Goal: Transaction & Acquisition: Purchase product/service

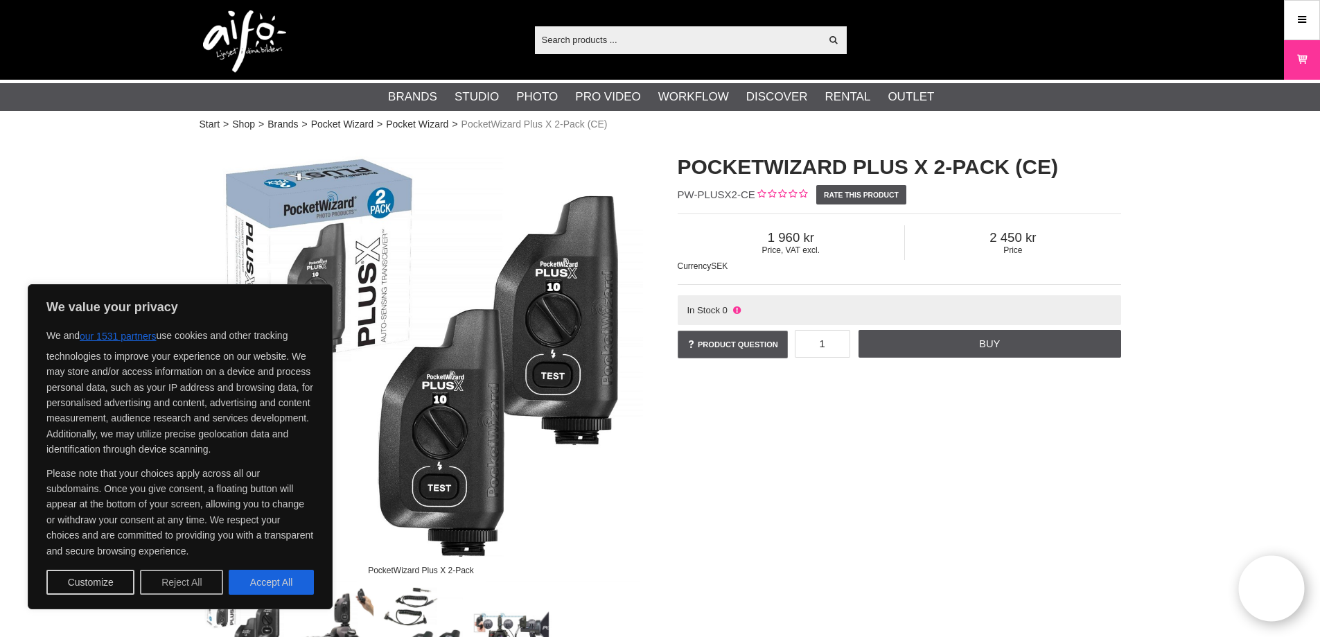
click at [195, 583] on button "Reject All" at bounding box center [181, 581] width 83 height 25
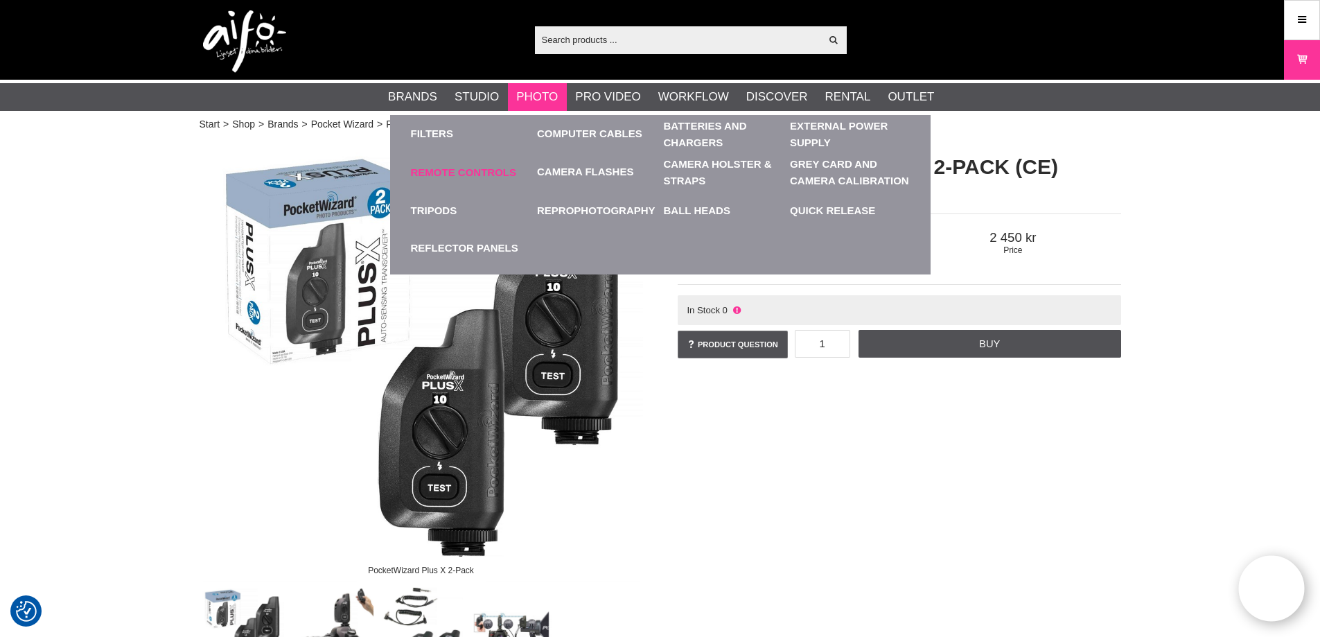
click at [443, 166] on link "Remote Controls" at bounding box center [471, 172] width 120 height 38
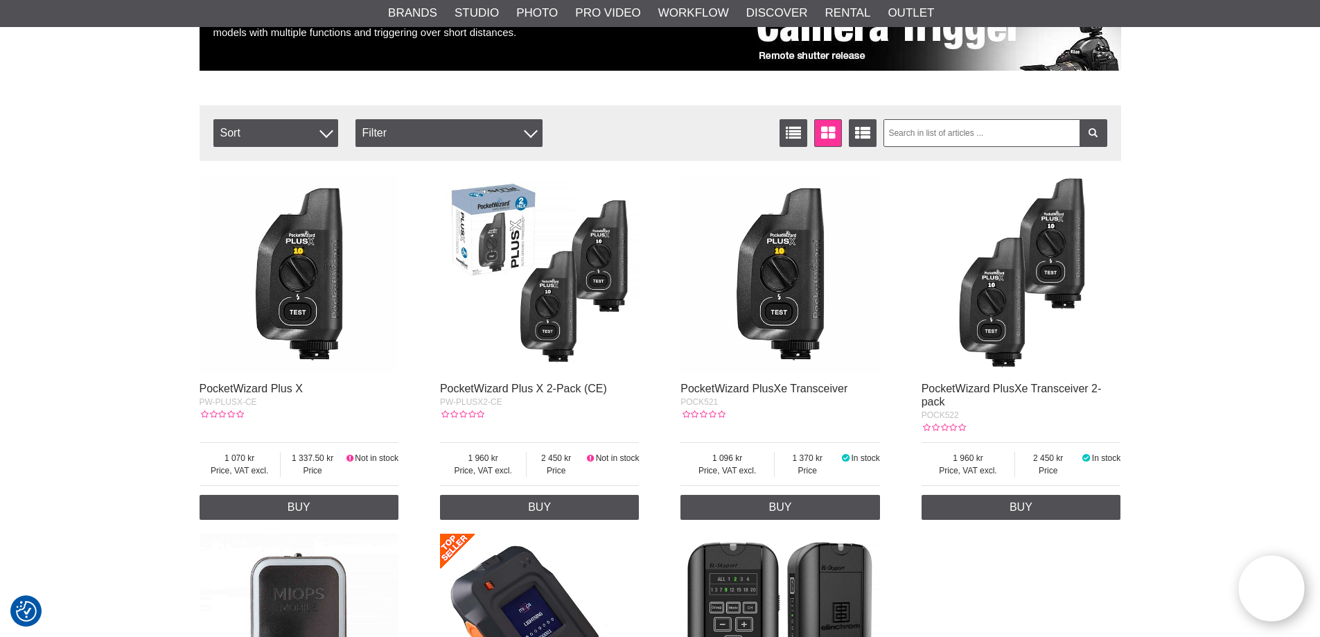
scroll to position [208, 0]
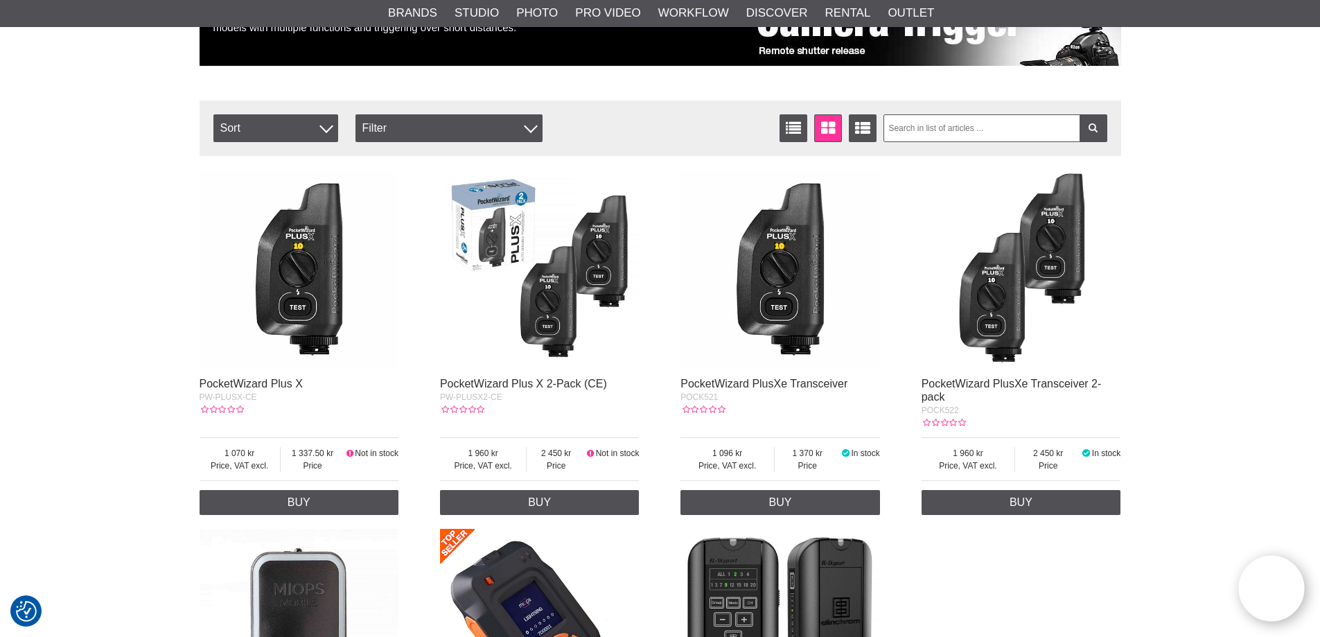
click at [998, 296] on img at bounding box center [1020, 269] width 199 height 199
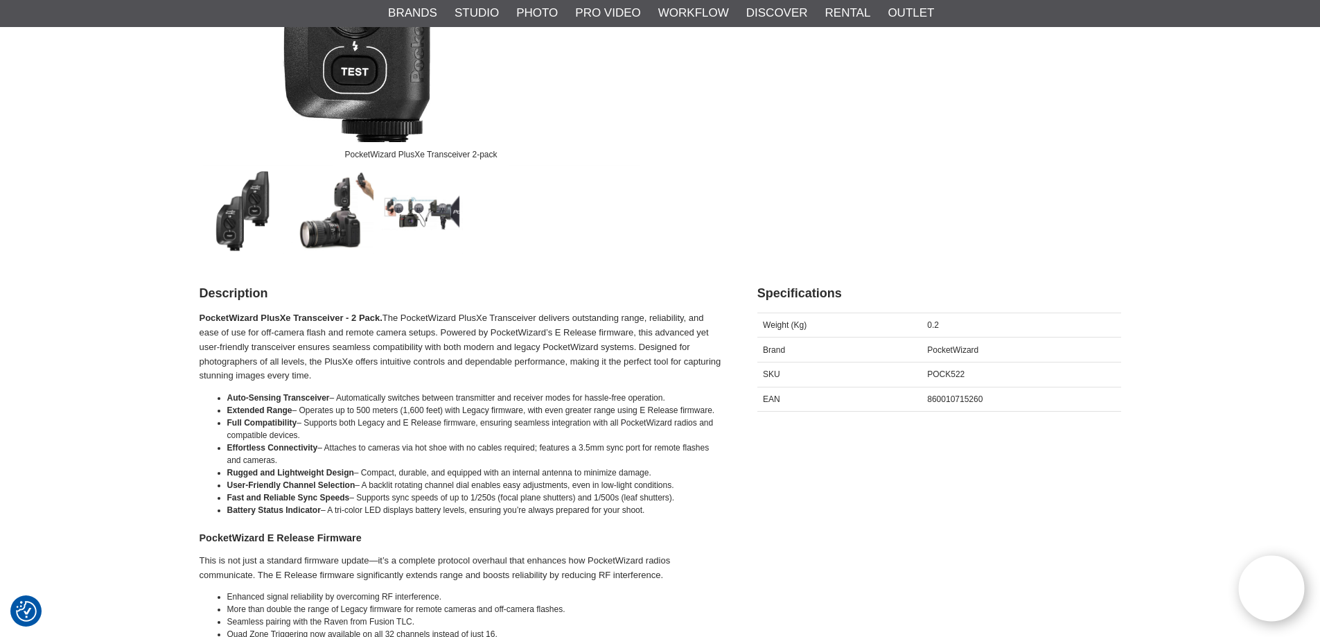
scroll to position [139, 0]
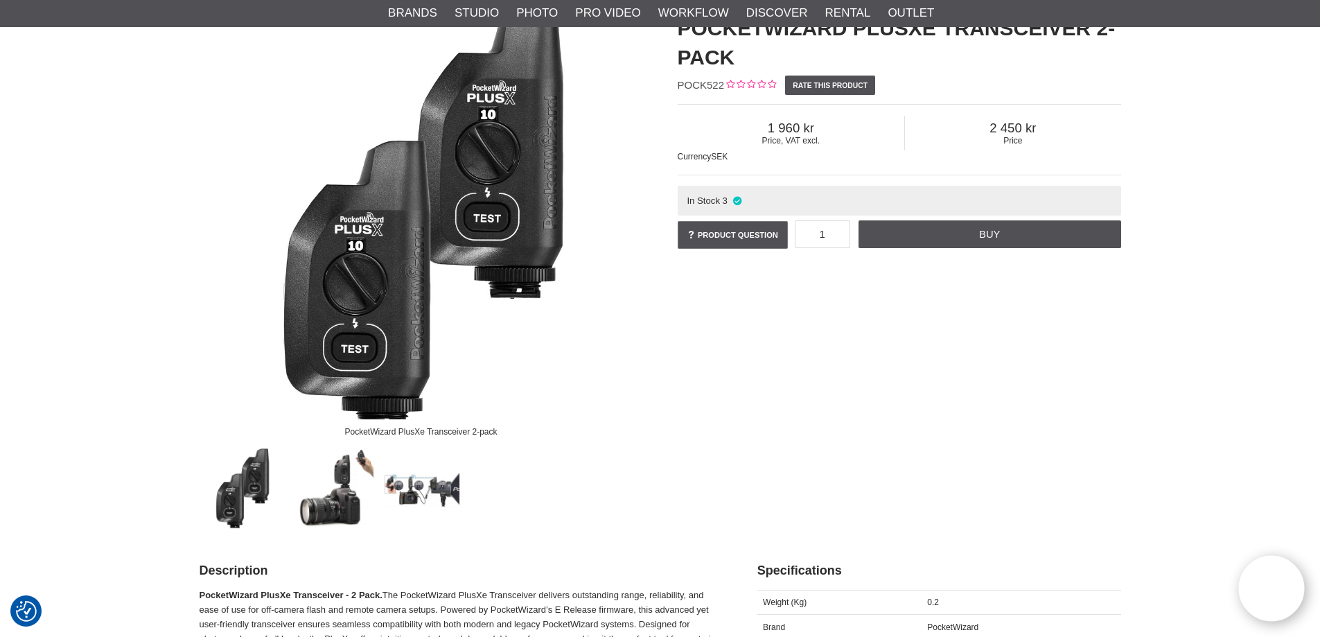
click at [420, 483] on img at bounding box center [421, 489] width 84 height 84
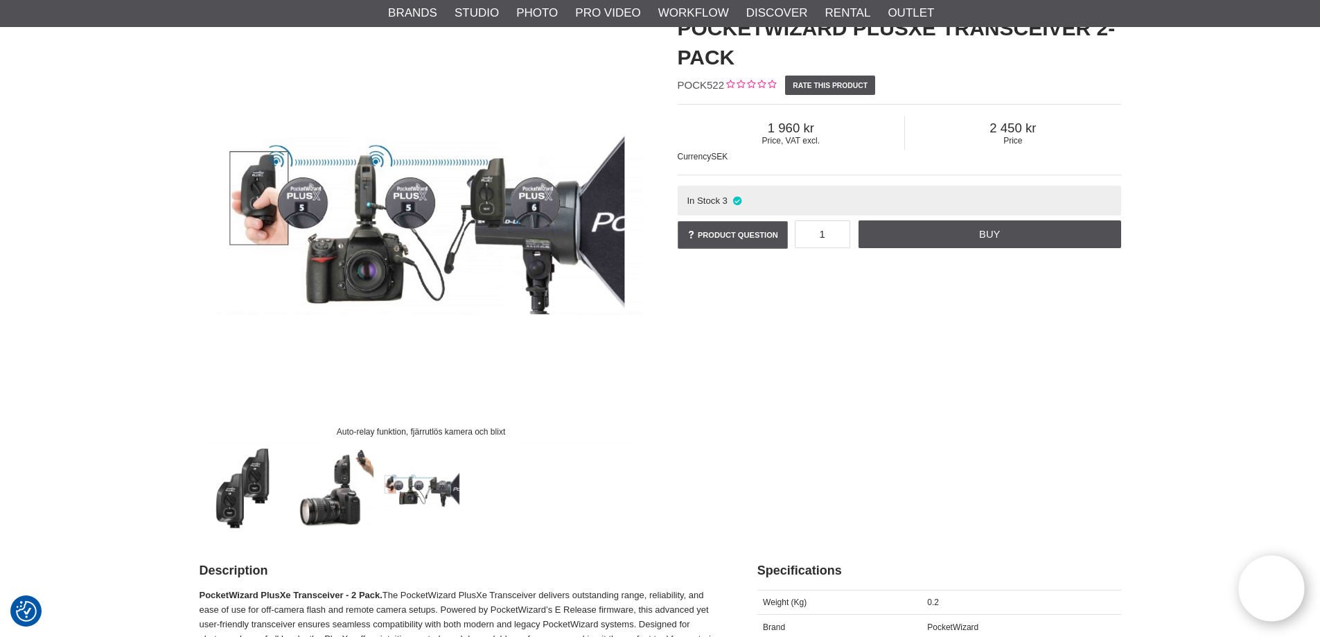
click at [345, 499] on img at bounding box center [332, 489] width 84 height 84
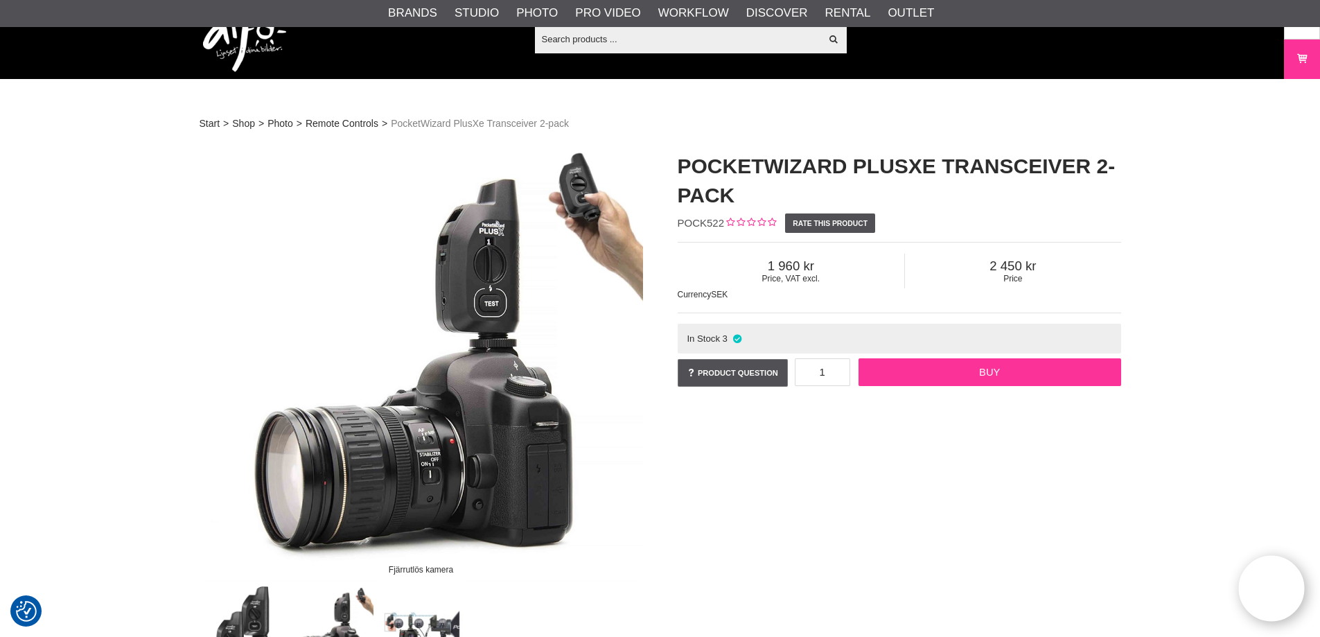
scroll to position [0, 0]
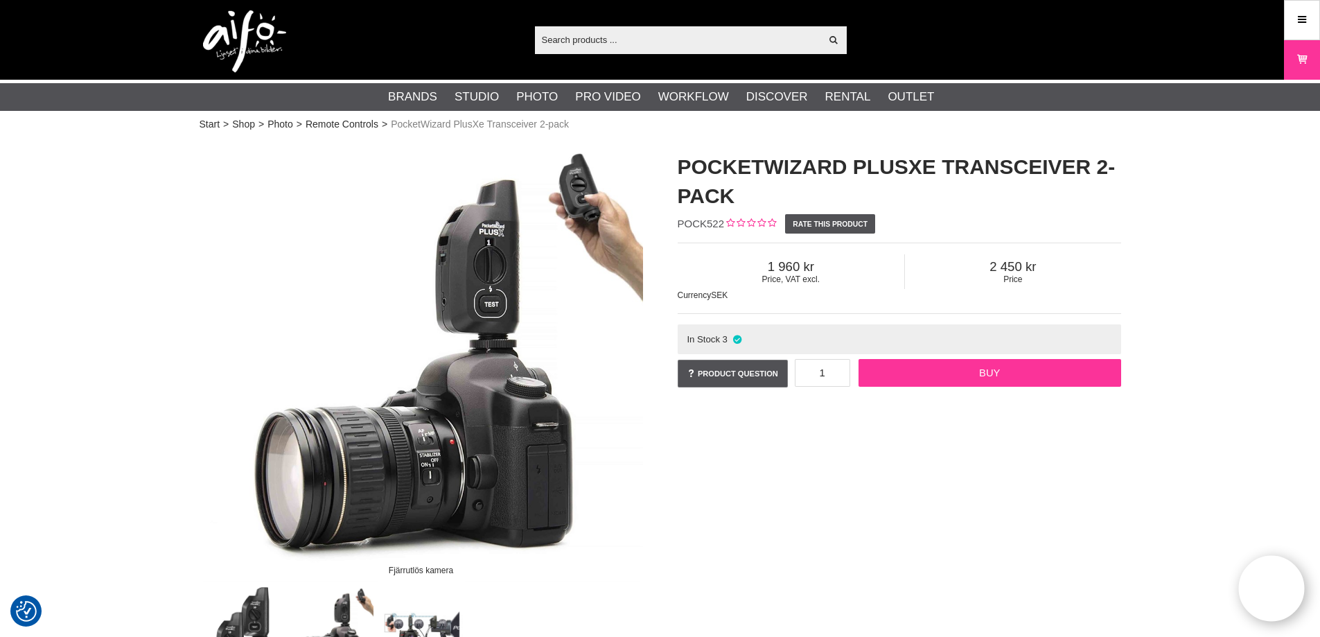
click at [957, 368] on link "Buy" at bounding box center [989, 373] width 262 height 28
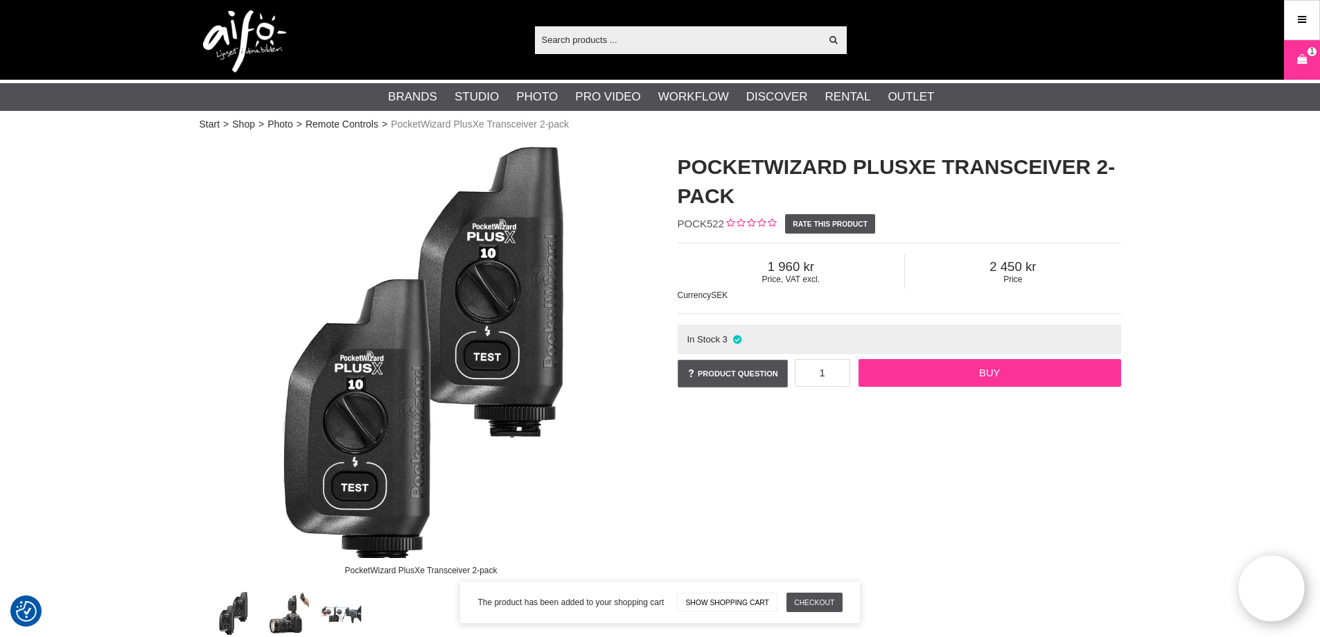
click at [969, 369] on link "Buy" at bounding box center [989, 373] width 262 height 28
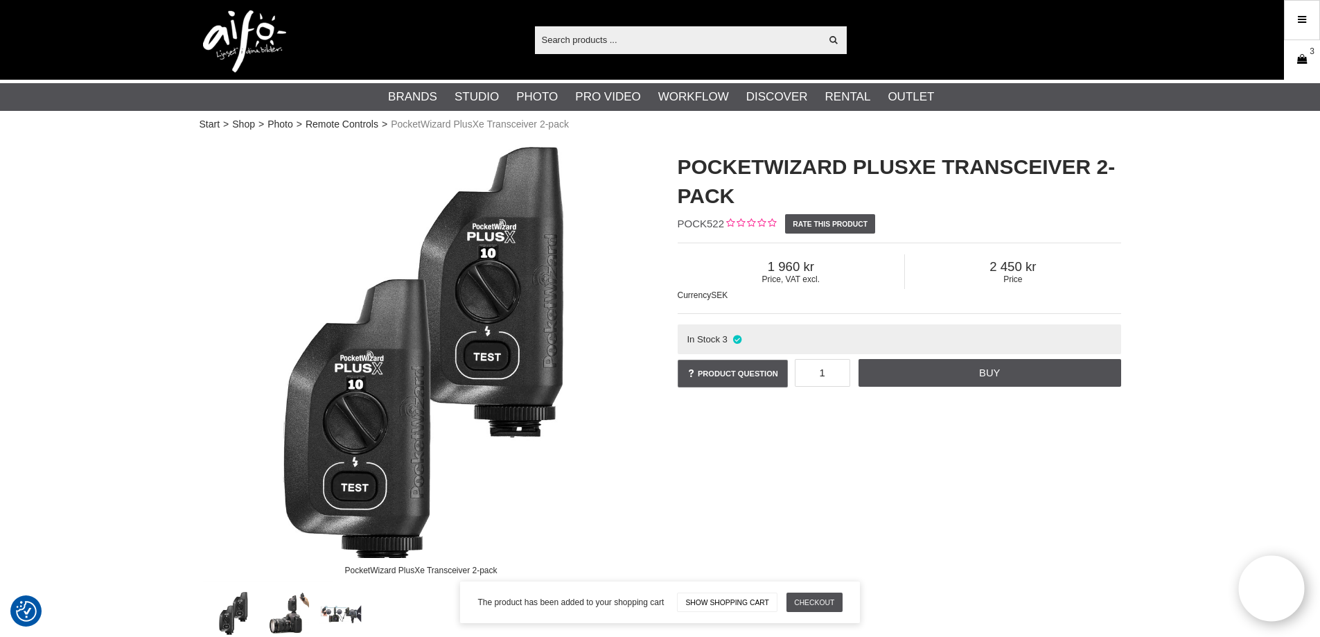
click at [1298, 57] on icon at bounding box center [1302, 59] width 14 height 15
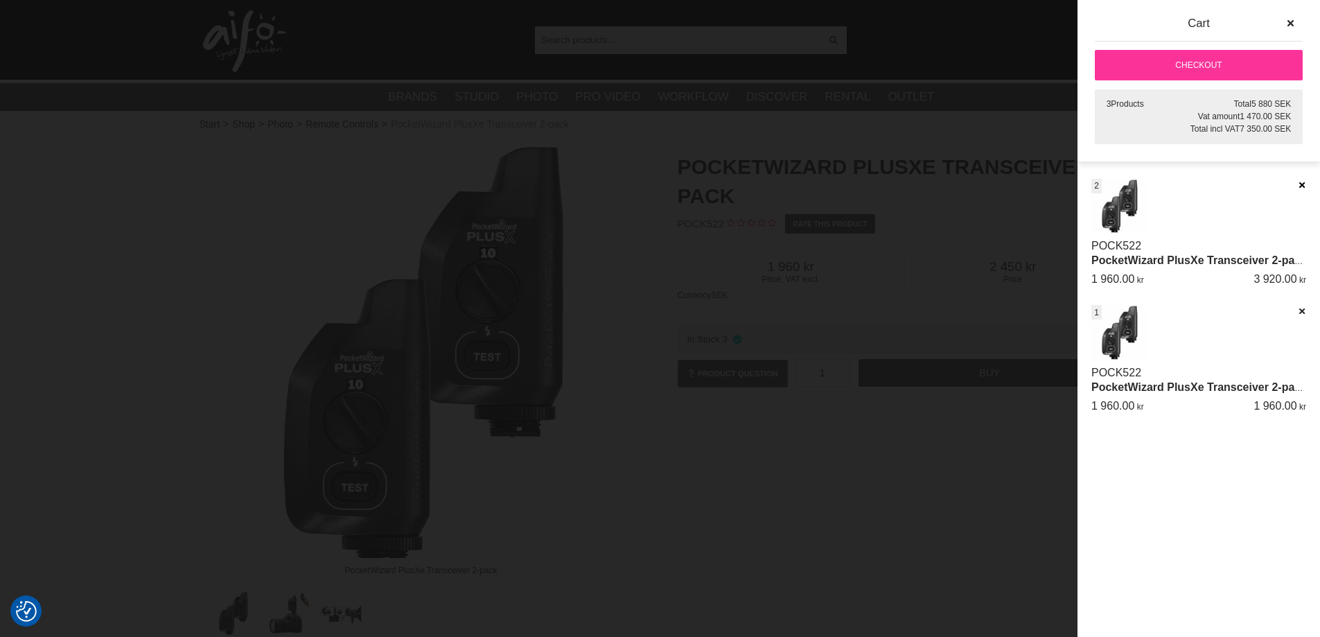
click at [1300, 181] on icon at bounding box center [1301, 185] width 9 height 10
click at [1215, 67] on link "Checkout" at bounding box center [1198, 65] width 208 height 30
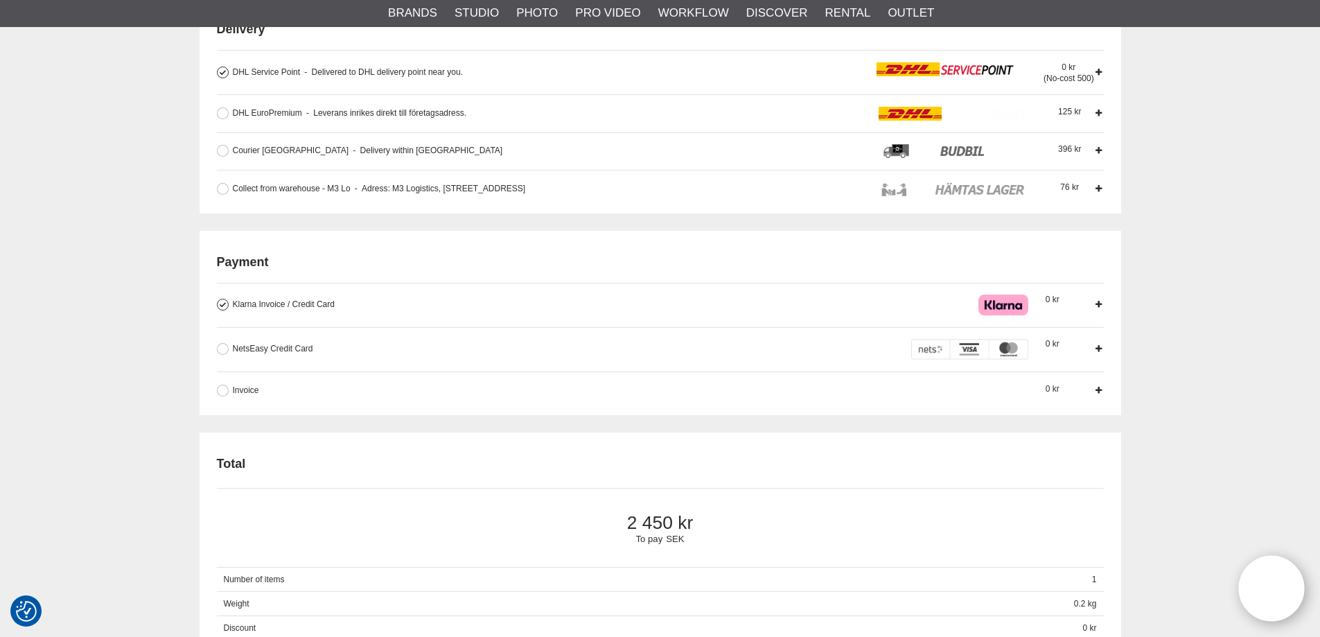
scroll to position [485, 0]
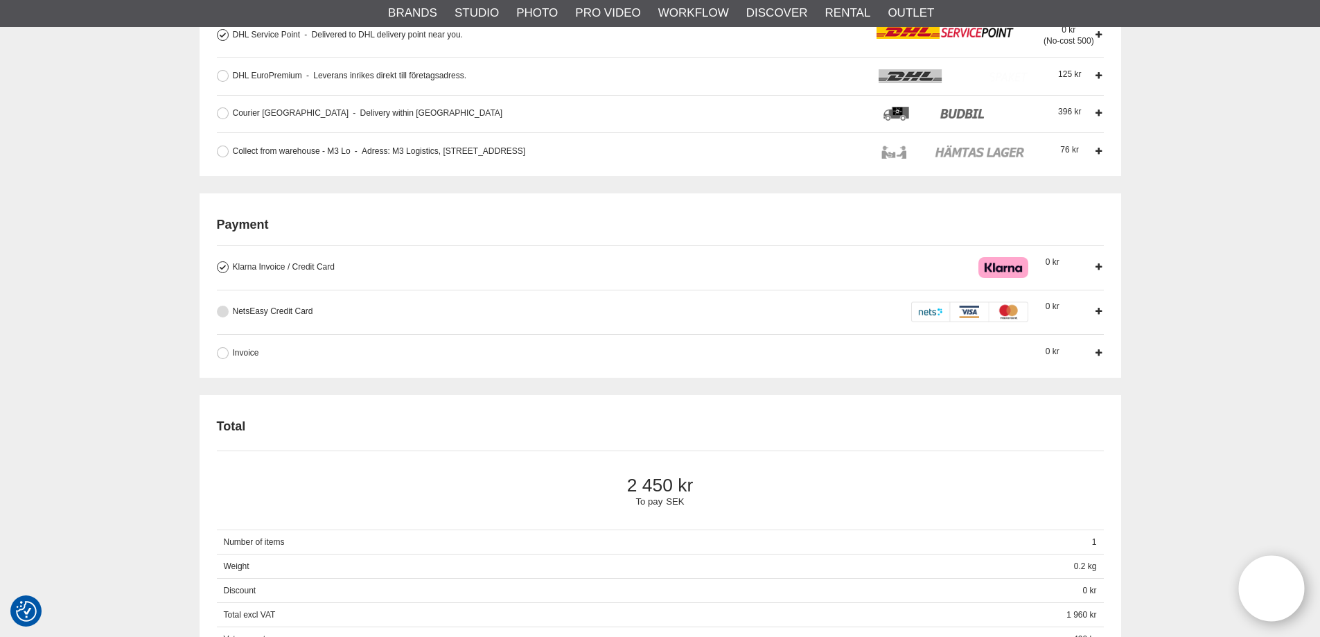
click at [254, 310] on span "NetsEasy Credit Card" at bounding box center [273, 311] width 80 height 10
click at [0, 0] on input "NetsEasy Credit Card When you pay by card, a reservation is made corresponding …" at bounding box center [0, 0] width 0 height 0
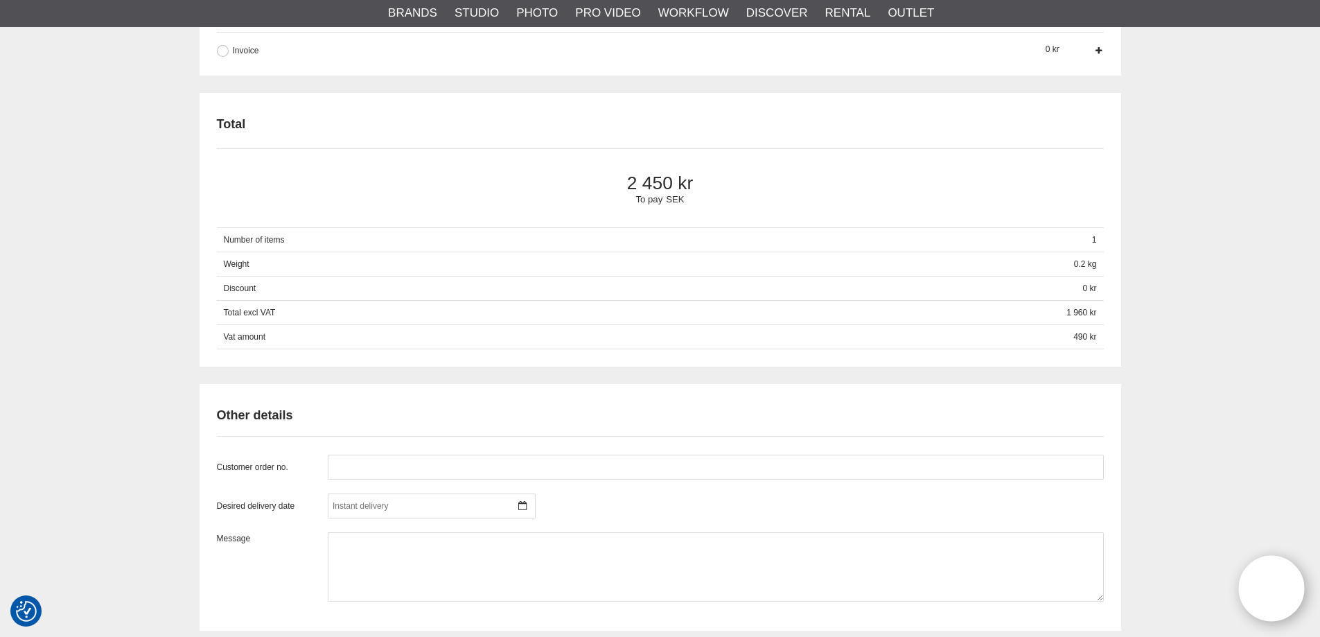
scroll to position [762, 0]
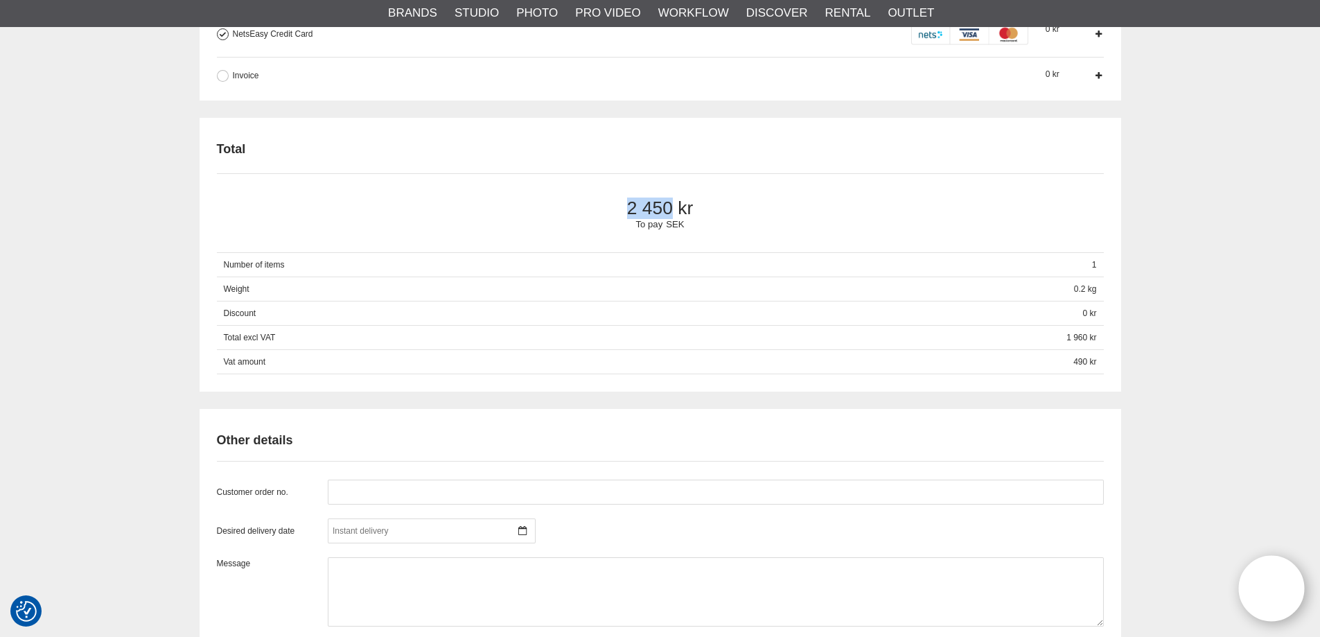
drag, startPoint x: 702, startPoint y: 211, endPoint x: 632, endPoint y: 211, distance: 70.7
click at [632, 211] on span "2 450" at bounding box center [660, 207] width 840 height 21
click at [581, 209] on span "2 450" at bounding box center [660, 207] width 840 height 21
